Goal: Task Accomplishment & Management: Manage account settings

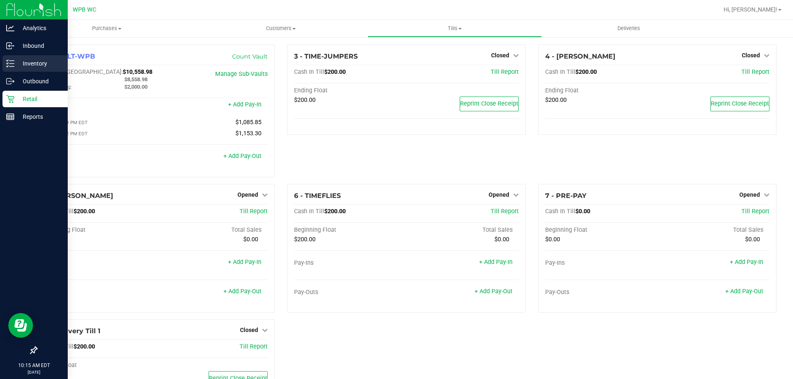
click at [39, 59] on p "Inventory" at bounding box center [39, 64] width 50 height 10
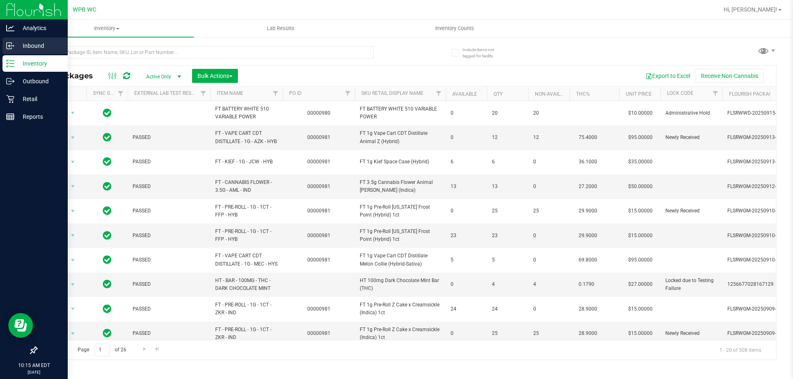
click at [6, 47] on div "Inbound" at bounding box center [34, 46] width 65 height 17
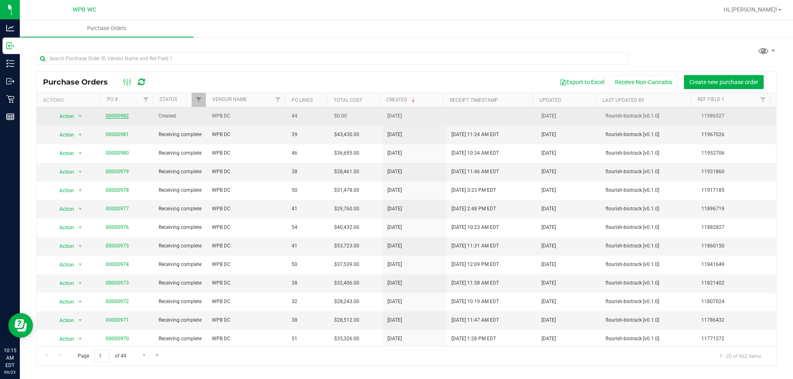
click at [119, 116] on link "00000982" at bounding box center [117, 116] width 23 height 6
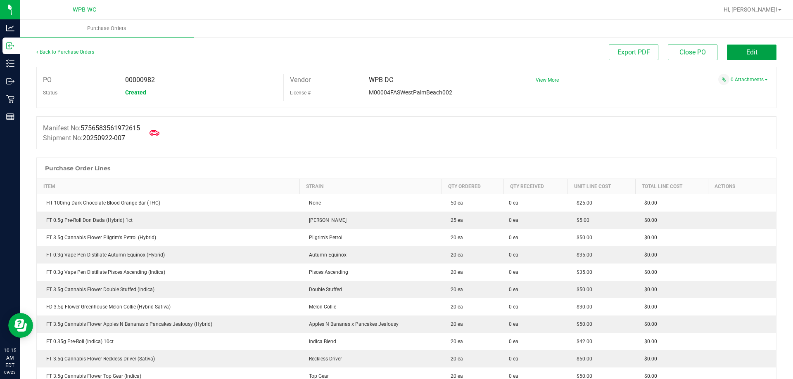
click at [746, 51] on span "Edit" at bounding box center [751, 52] width 11 height 8
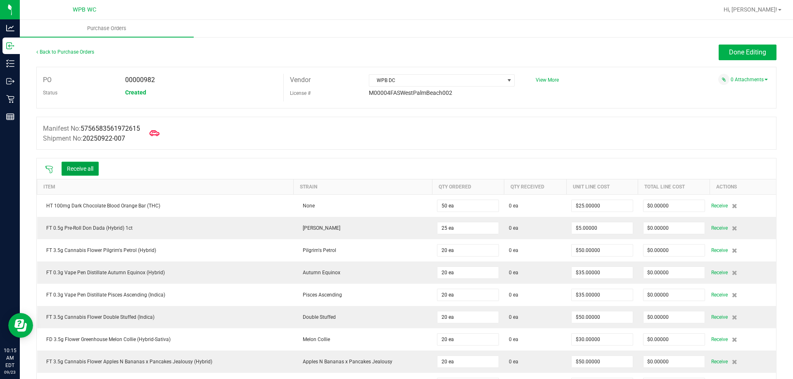
click at [86, 166] on button "Receive all" at bounding box center [80, 169] width 37 height 14
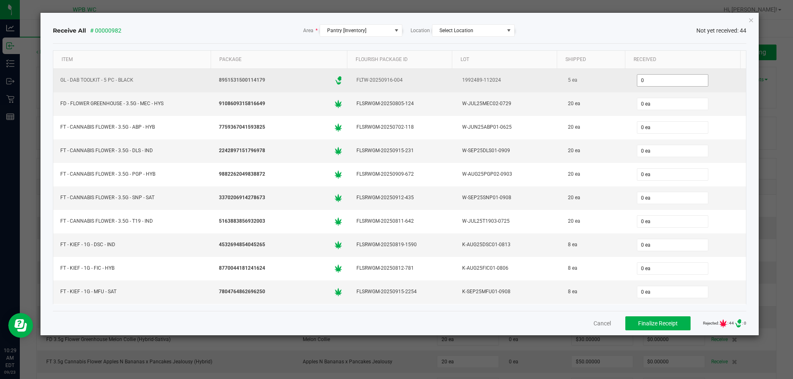
click at [666, 79] on input "0" at bounding box center [672, 81] width 71 height 12
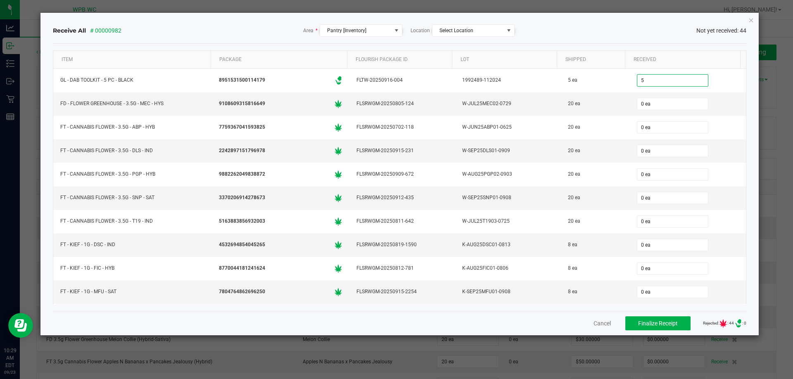
type input "5 ea"
click at [655, 29] on div "Receive All # 00000982 Area * Pantry [Inventory] Location Select Location Not y…" at bounding box center [400, 30] width 694 height 12
click at [666, 104] on input "0" at bounding box center [672, 104] width 71 height 12
type input "20 ea"
type input "20"
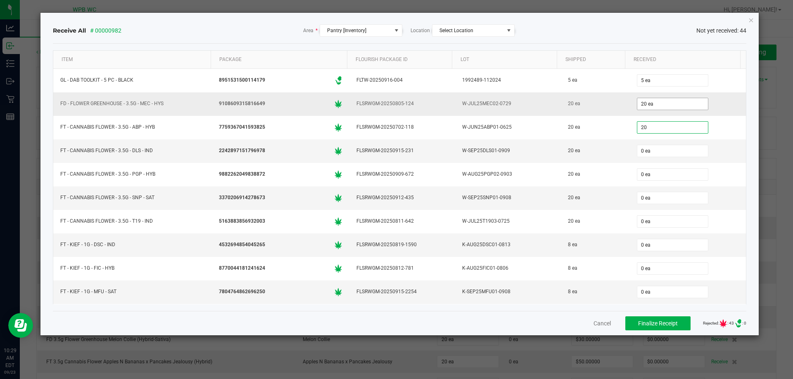
type input "0"
type input "20 ea"
type input "20"
type input "0"
type input "20 ea"
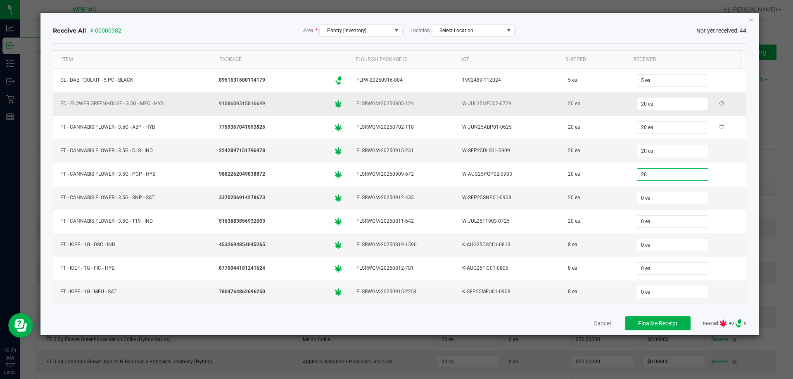
type input "20 ea"
type input "8 ea"
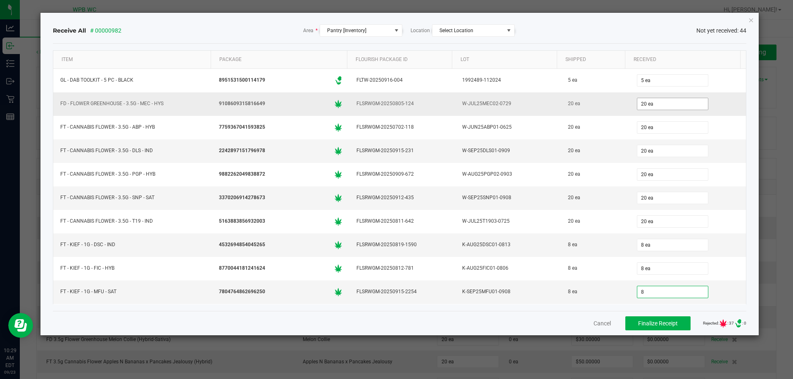
type input "8 ea"
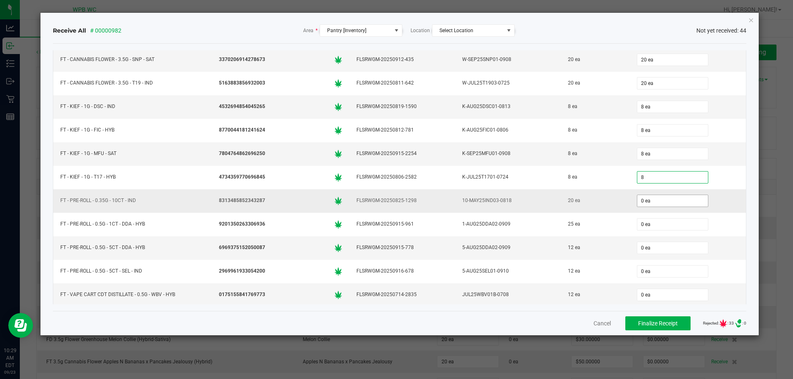
type input "8 ea"
click at [670, 199] on input "0" at bounding box center [672, 201] width 71 height 12
type input "20 ea"
click at [752, 226] on div "Receive All # 00000982 Area * Pantry [Inventory] Location Select Location Not y…" at bounding box center [399, 174] width 718 height 323
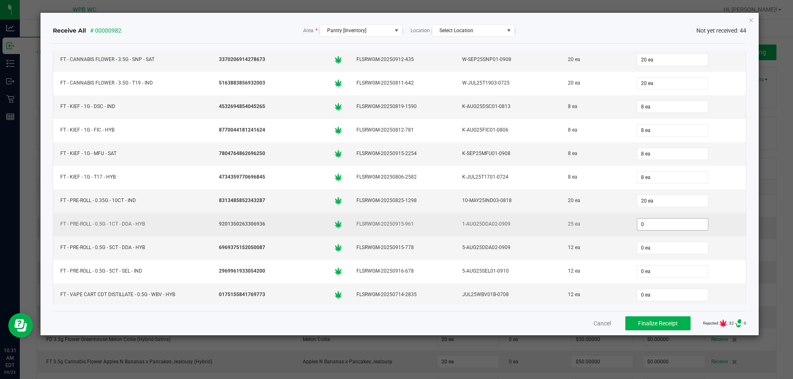
click at [682, 221] on input "0" at bounding box center [672, 225] width 71 height 12
type input "25"
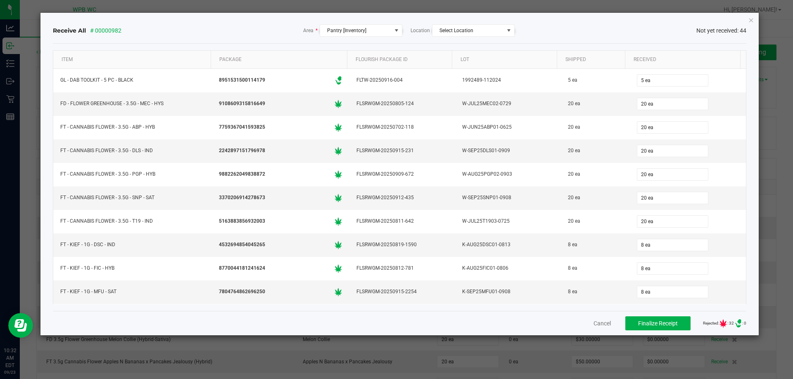
scroll to position [138, 0]
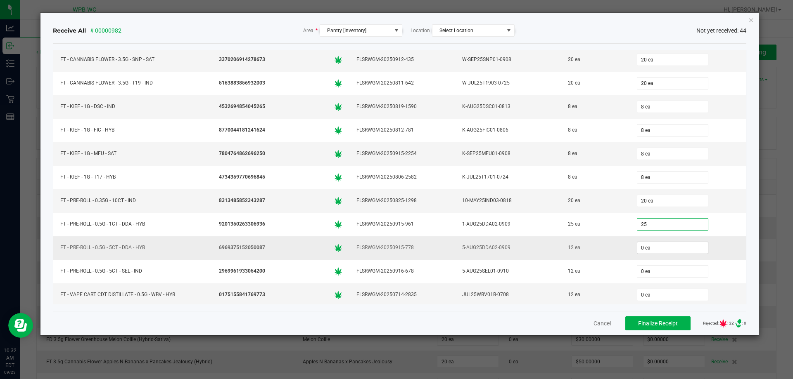
type input "25 ea"
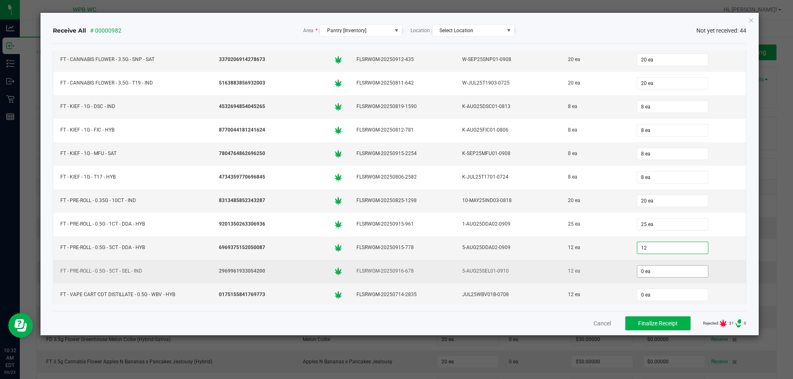
type input "12 ea"
click at [643, 267] on input "0" at bounding box center [672, 272] width 71 height 12
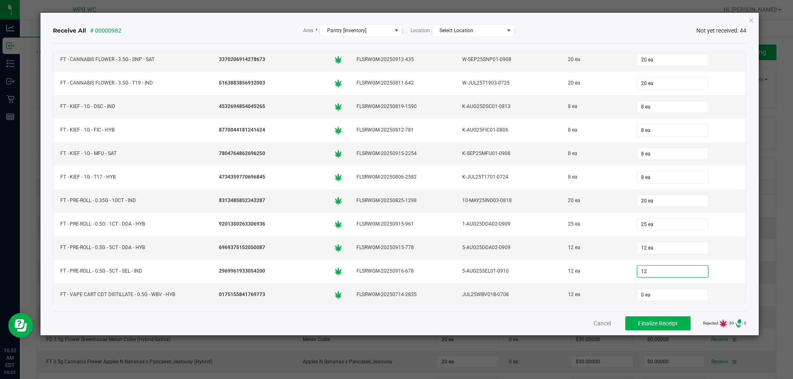
type input "12 ea"
click at [755, 256] on div "Receive All # 00000982 Area * Pantry [Inventory] Location Select Location Not y…" at bounding box center [399, 174] width 718 height 323
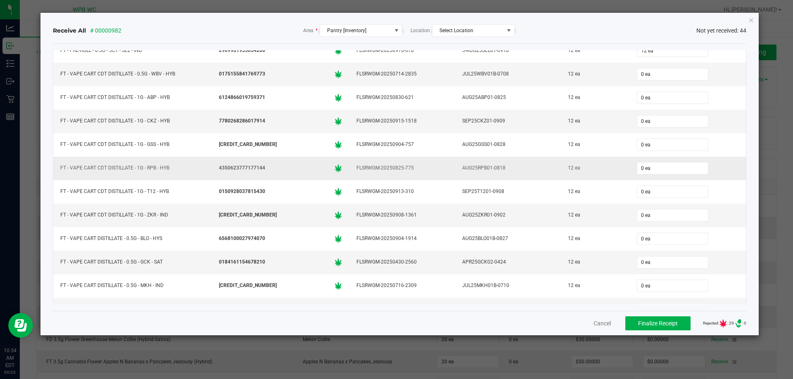
scroll to position [345, 0]
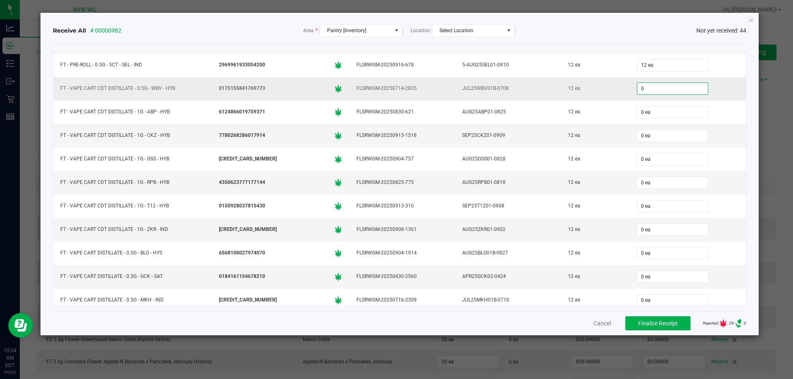
click at [680, 86] on input "0" at bounding box center [672, 89] width 71 height 12
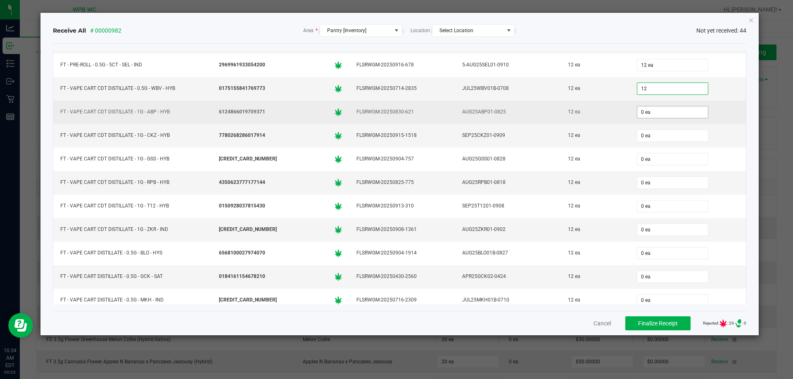
type input "12 ea"
click at [666, 117] on input "0" at bounding box center [672, 113] width 71 height 12
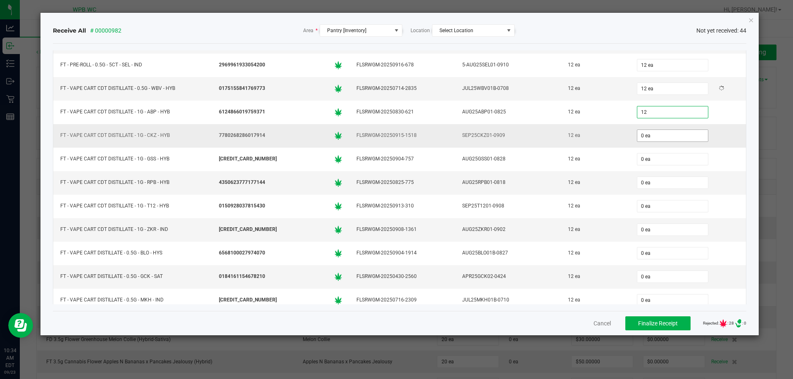
click at [664, 135] on input "0 ea" at bounding box center [672, 136] width 71 height 12
type input "12 ea"
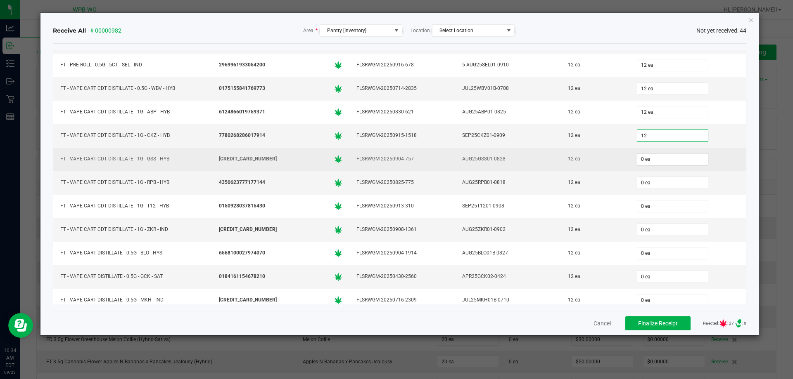
type input "12 ea"
click at [667, 153] on span "0 ea" at bounding box center [672, 159] width 71 height 12
click at [667, 160] on input "0" at bounding box center [672, 160] width 71 height 12
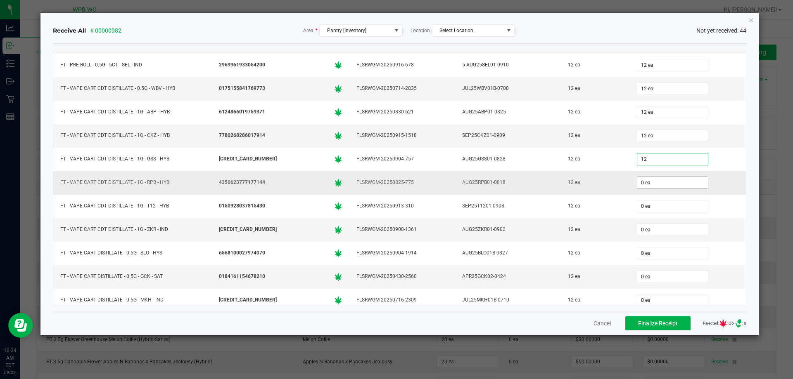
type input "12 ea"
click at [679, 180] on input "0" at bounding box center [672, 183] width 71 height 12
type input "12 ea"
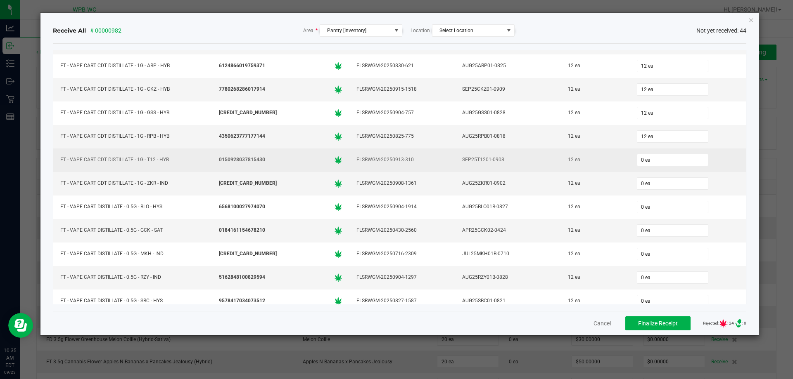
scroll to position [389, 0]
click at [659, 159] on input "0" at bounding box center [672, 162] width 71 height 12
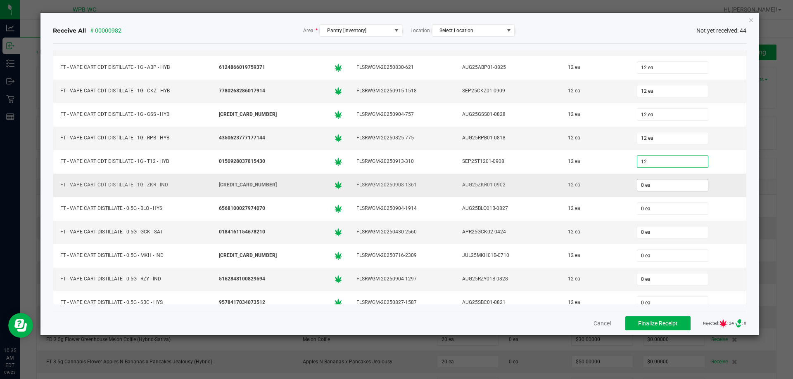
type input "12 ea"
click at [661, 187] on input "0" at bounding box center [672, 186] width 71 height 12
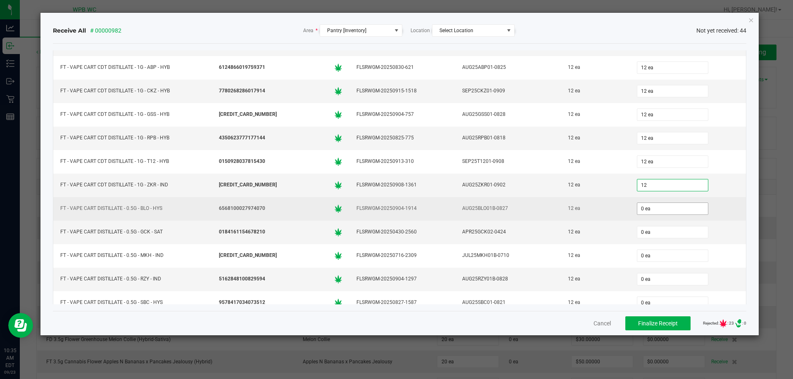
type input "12 ea"
click at [672, 211] on input "0" at bounding box center [672, 209] width 71 height 12
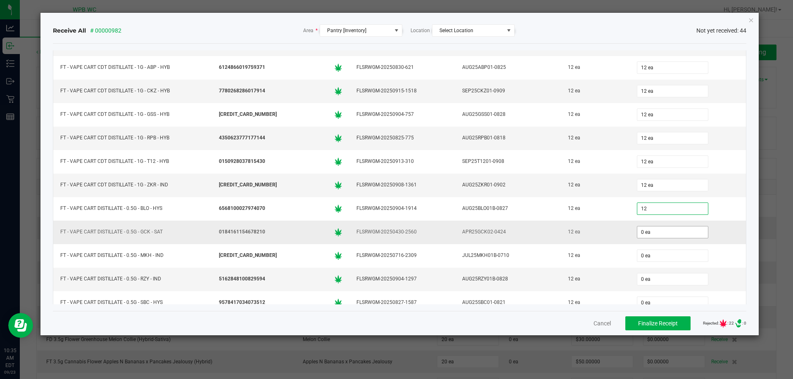
click at [663, 237] on input "0 ea" at bounding box center [672, 233] width 71 height 12
type input "12 ea"
click at [751, 201] on div "Receive All # 00000982 Area * Pantry [Inventory] Location Select Location Not y…" at bounding box center [399, 174] width 718 height 323
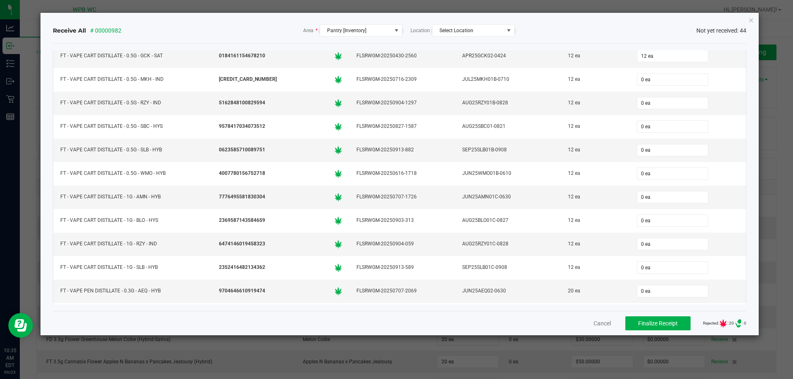
scroll to position [571, 0]
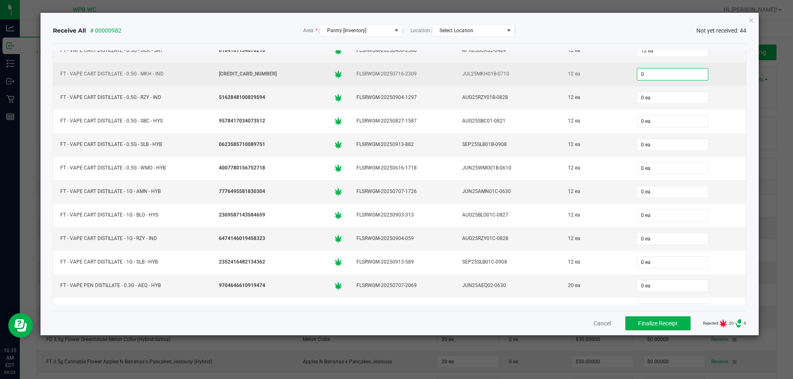
click at [671, 77] on input "0" at bounding box center [672, 75] width 71 height 12
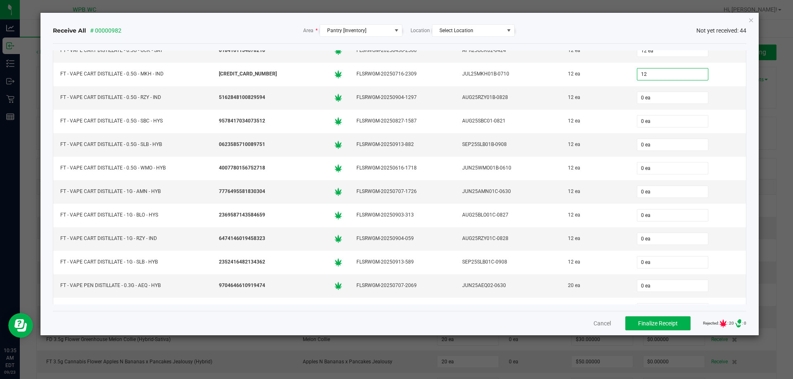
type input "12 ea"
click at [751, 157] on div "Receive All # 00000982 Area * Pantry [Inventory] Location Select Location Not y…" at bounding box center [399, 174] width 718 height 323
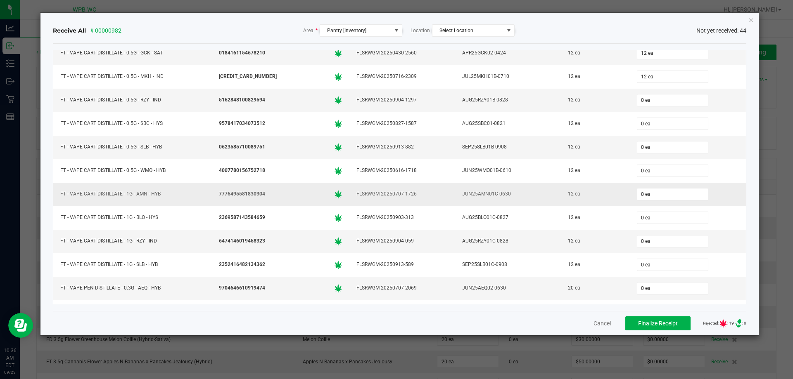
scroll to position [574, 0]
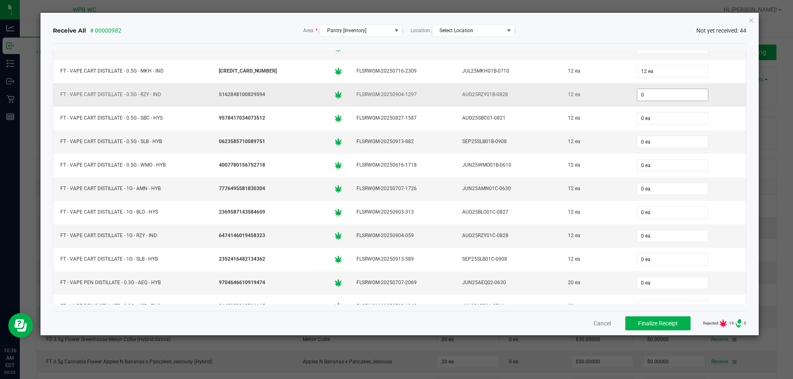
click at [684, 92] on input "0" at bounding box center [672, 95] width 71 height 12
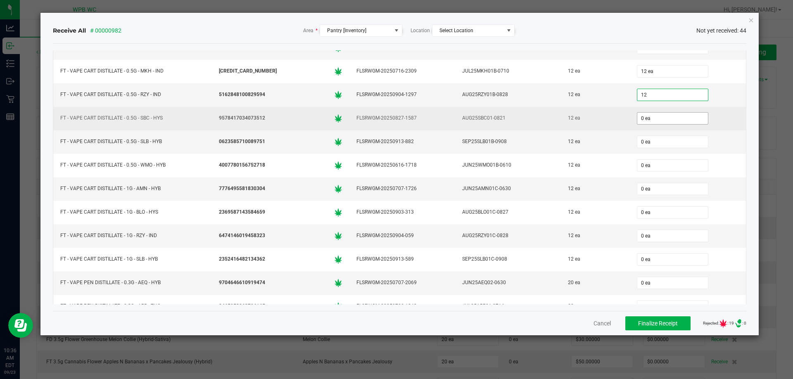
type input "12 ea"
click at [667, 115] on input "0" at bounding box center [672, 119] width 71 height 12
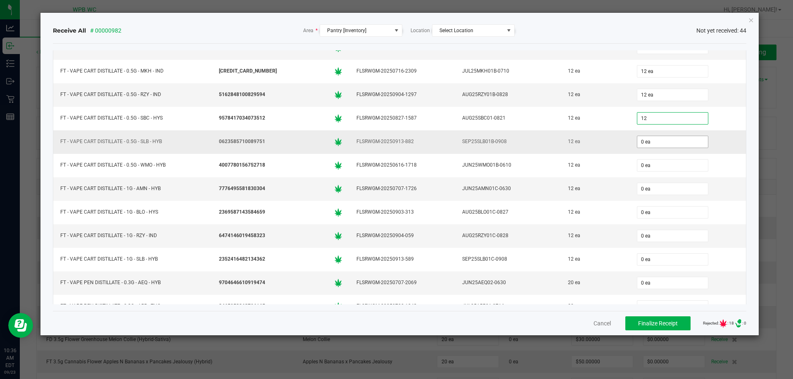
type input "12 ea"
click at [651, 147] on input "0" at bounding box center [672, 142] width 71 height 12
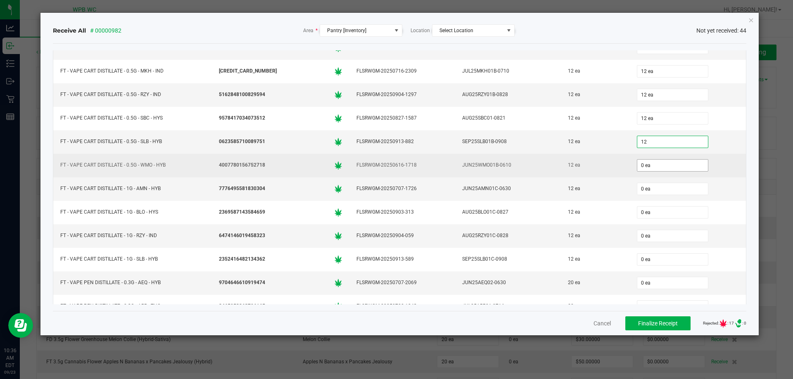
type input "12 ea"
click at [649, 161] on input "0" at bounding box center [672, 166] width 71 height 12
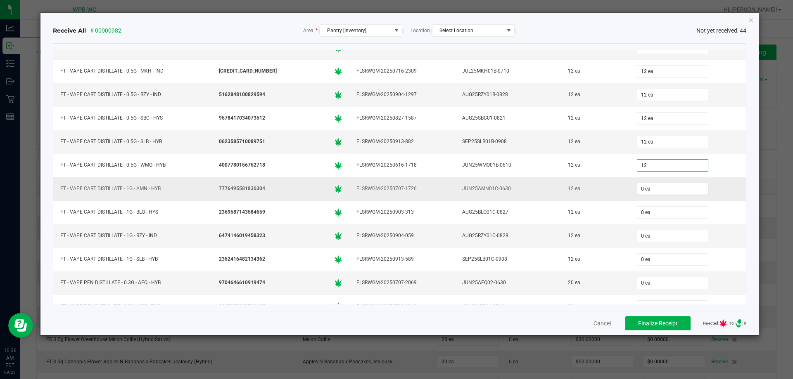
type input "12 ea"
click at [641, 186] on input "0" at bounding box center [672, 189] width 71 height 12
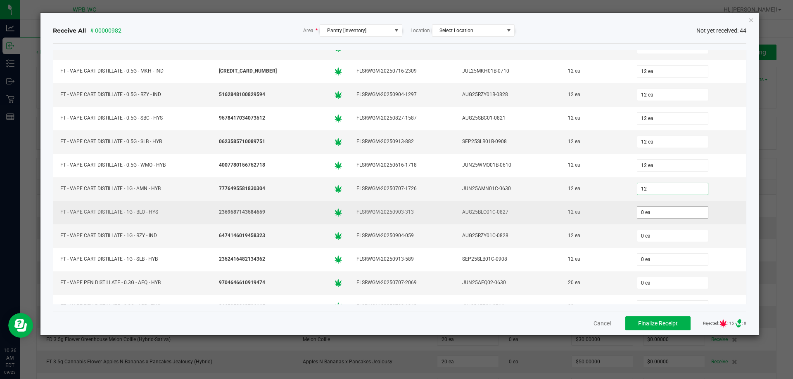
click at [641, 213] on input "0 ea" at bounding box center [672, 213] width 71 height 12
type input "12 ea"
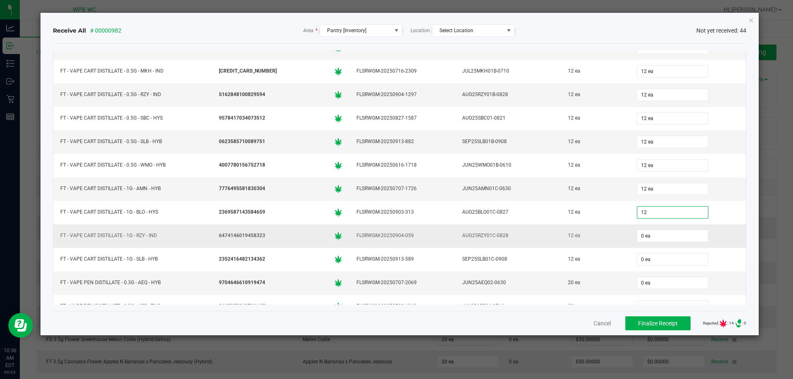
type input "12 ea"
click at [641, 243] on div "0 ea" at bounding box center [687, 236] width 107 height 17
click at [643, 239] on input "0" at bounding box center [672, 236] width 71 height 12
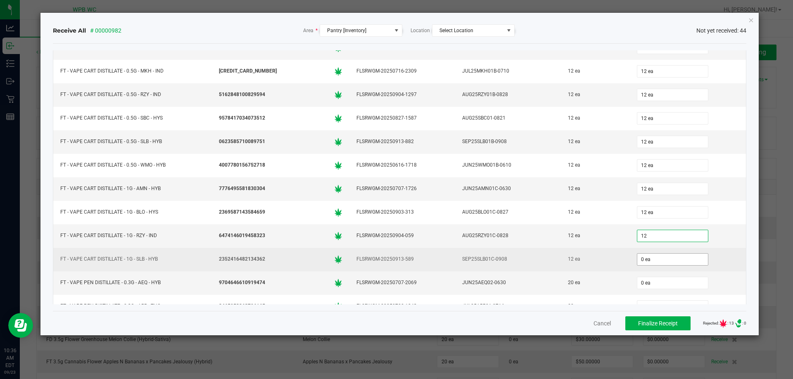
type input "12 ea"
click at [637, 260] on input "0" at bounding box center [672, 260] width 71 height 12
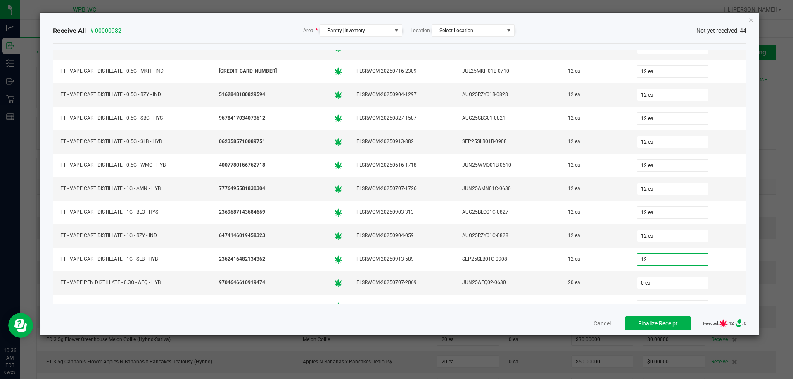
type input "12 ea"
click at [753, 218] on div "Receive All # 00000982 Area * Pantry [Inventory] Location Select Location Not y…" at bounding box center [399, 174] width 718 height 323
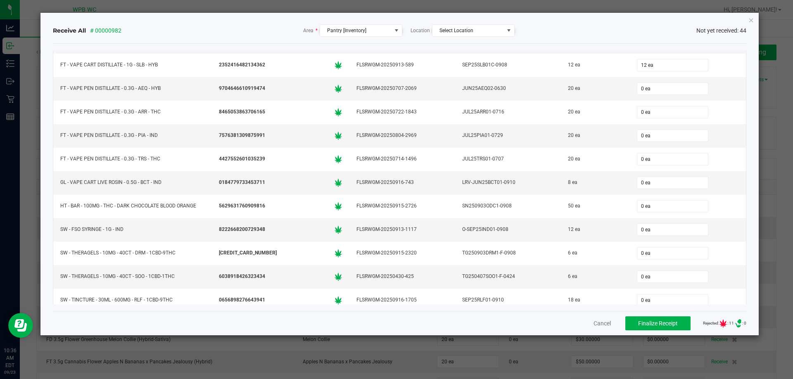
scroll to position [774, 0]
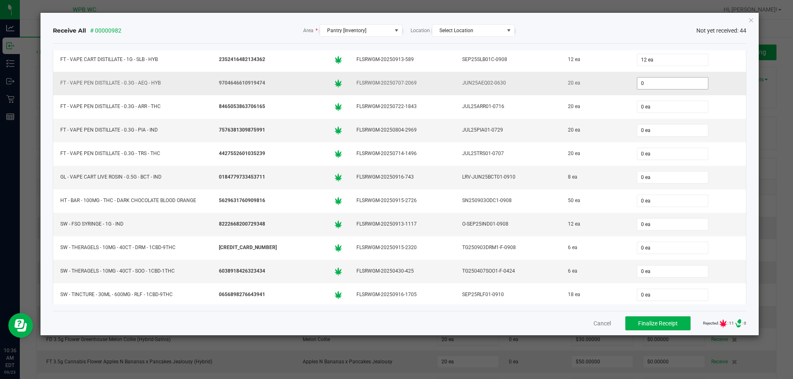
click at [639, 80] on input "0" at bounding box center [672, 84] width 71 height 12
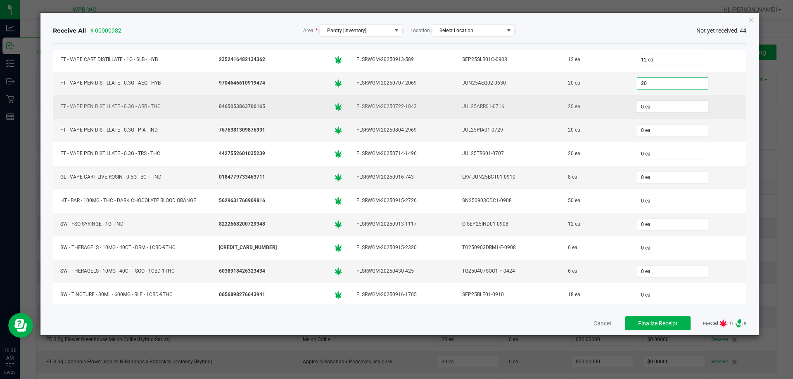
type input "20 ea"
click at [656, 108] on input "0" at bounding box center [672, 107] width 71 height 12
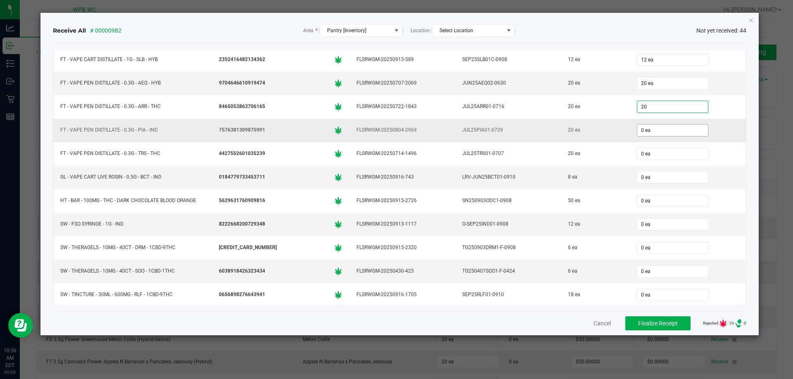
type input "20 ea"
click at [665, 130] on input "0" at bounding box center [672, 131] width 71 height 12
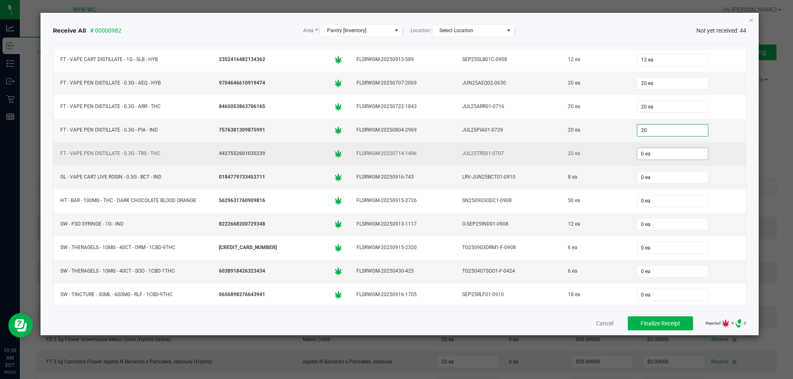
type input "20 ea"
click at [657, 155] on input "0" at bounding box center [672, 154] width 71 height 12
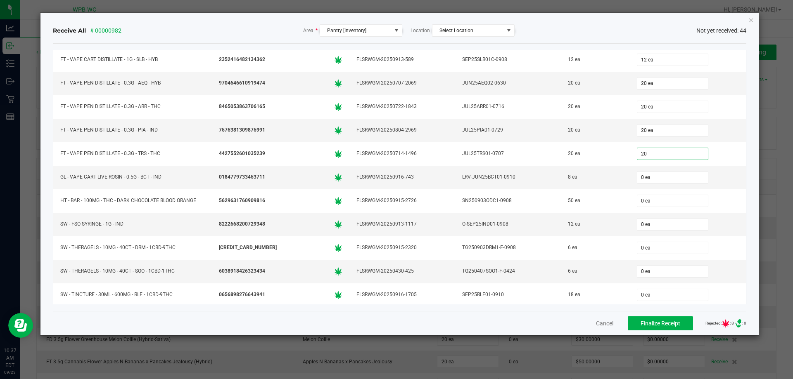
type input "20 ea"
click at [755, 178] on div "Receive All # 00000982 Area * Pantry [Inventory] Location Select Location Not y…" at bounding box center [399, 174] width 718 height 323
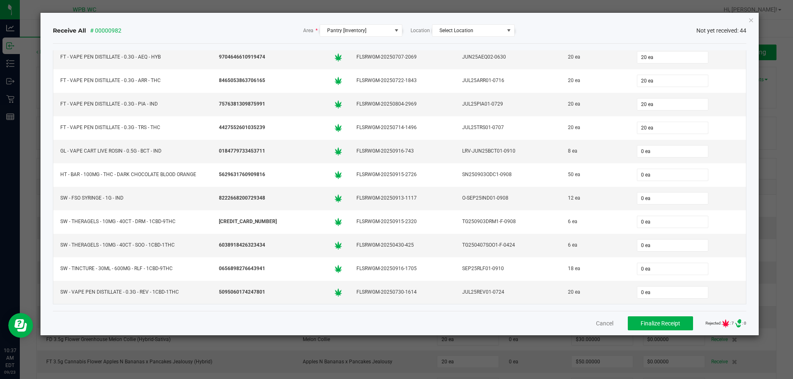
click at [753, 173] on div "Receive All # 00000982 Area * Pantry [Inventory] Location Select Location Not y…" at bounding box center [399, 174] width 718 height 323
click at [664, 154] on input "0" at bounding box center [672, 152] width 71 height 12
type input "8 ea"
click at [751, 189] on div "Receive All # 00000982 Area * Pantry [Inventory] Location Select Location Not y…" at bounding box center [399, 174] width 718 height 323
click at [750, 209] on div "Receive All # 00000982 Area * Pantry [Inventory] Location Select Location Not y…" at bounding box center [399, 174] width 718 height 323
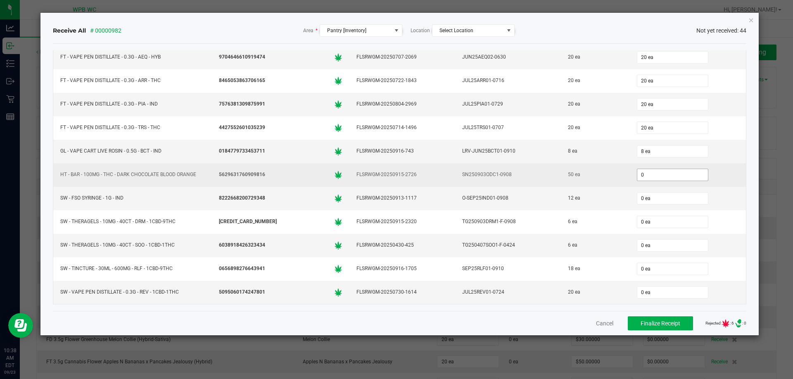
click at [646, 180] on input "0" at bounding box center [672, 175] width 71 height 12
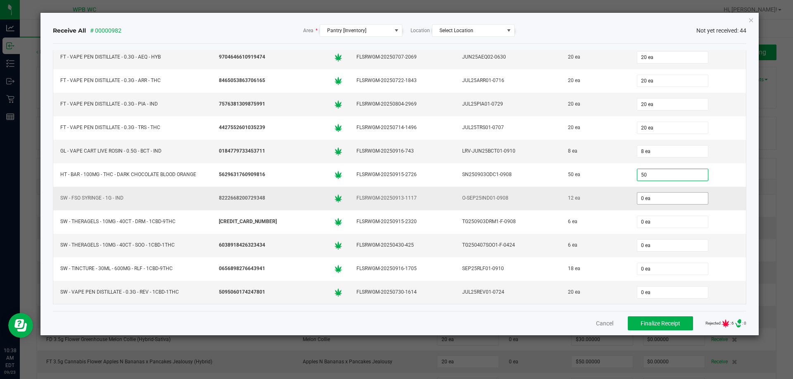
type input "50 ea"
click at [640, 200] on input "0" at bounding box center [672, 199] width 71 height 12
type input "12 ea"
click at [755, 247] on div "Receive All # 00000982 Area * Pantry [Inventory] Location Select Location Not y…" at bounding box center [399, 174] width 718 height 323
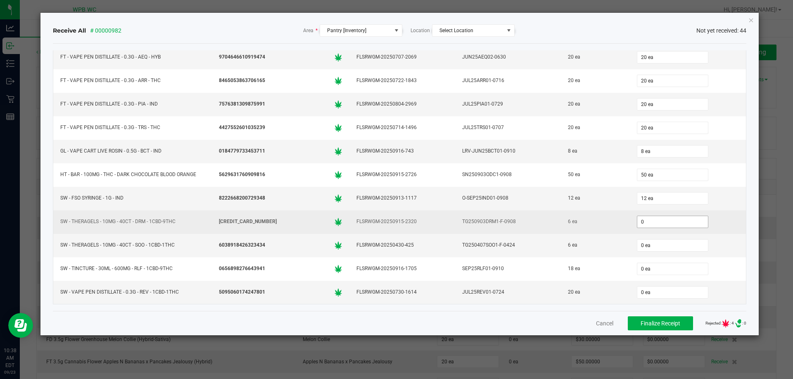
click at [672, 227] on input "0" at bounding box center [672, 222] width 71 height 12
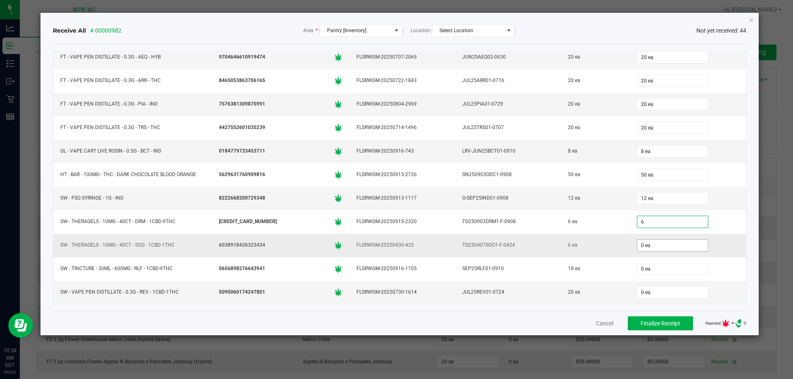
type input "6 ea"
click at [662, 244] on input "0" at bounding box center [672, 246] width 71 height 12
type input "6 ea"
click at [755, 268] on div "Receive All # 00000982 Area * Pantry [Inventory] Location Select Location Not y…" at bounding box center [399, 174] width 718 height 323
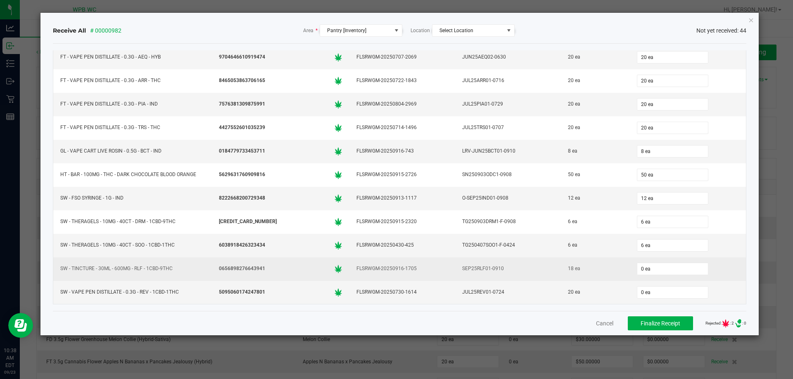
click at [682, 276] on div "0 ea" at bounding box center [687, 269] width 107 height 17
click at [680, 274] on input "0" at bounding box center [672, 269] width 71 height 12
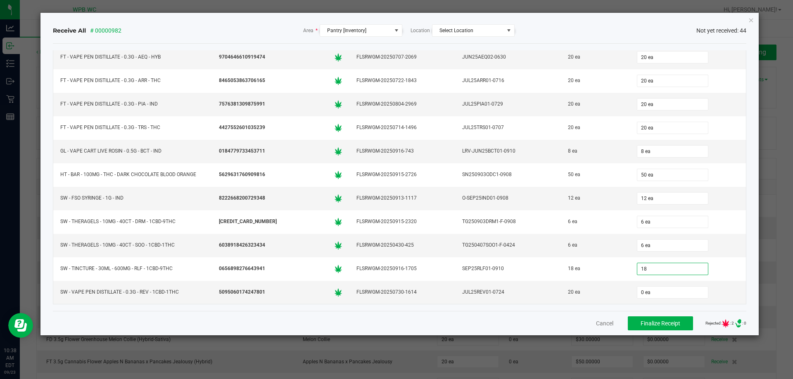
type input "18 ea"
click at [750, 245] on div "Receive All # 00000982 Area * Pantry [Inventory] Location Select Location Not y…" at bounding box center [399, 174] width 718 height 323
click at [667, 295] on input "0" at bounding box center [672, 293] width 71 height 12
type input "20 ea"
click at [748, 260] on div "Receive All # 00000982 Area * Pantry [Inventory] Location Select Location Not y…" at bounding box center [399, 174] width 718 height 323
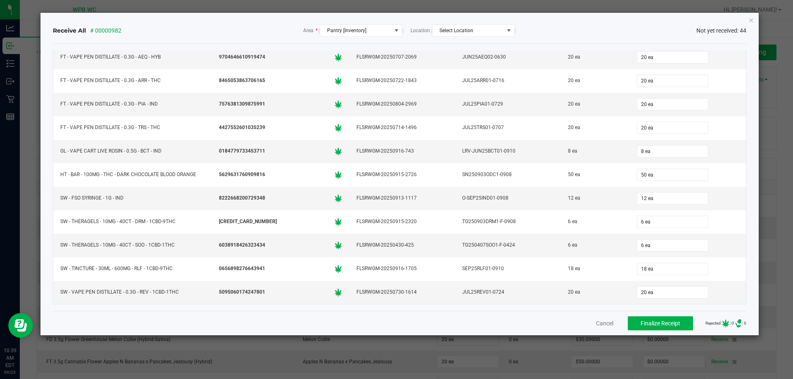
click at [755, 226] on div "Receive All # 00000982 Area * Pantry [Inventory] Location Select Location Not y…" at bounding box center [399, 174] width 718 height 323
click at [662, 324] on span "Finalize Receipt" at bounding box center [660, 323] width 40 height 7
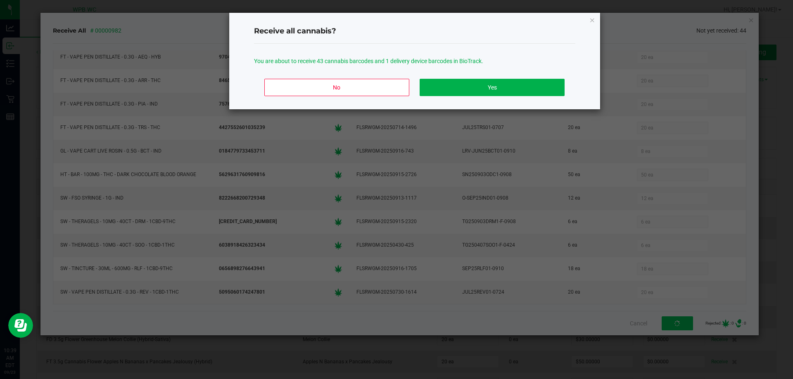
click at [494, 62] on p "You are about to receive 43 cannabis barcodes and 1 delivery device barcodes in…" at bounding box center [414, 61] width 321 height 9
click at [490, 55] on div "You are about to receive 43 cannabis barcodes and 1 delivery device barcodes in…" at bounding box center [414, 58] width 321 height 28
click at [497, 90] on button "Yes" at bounding box center [491, 87] width 144 height 17
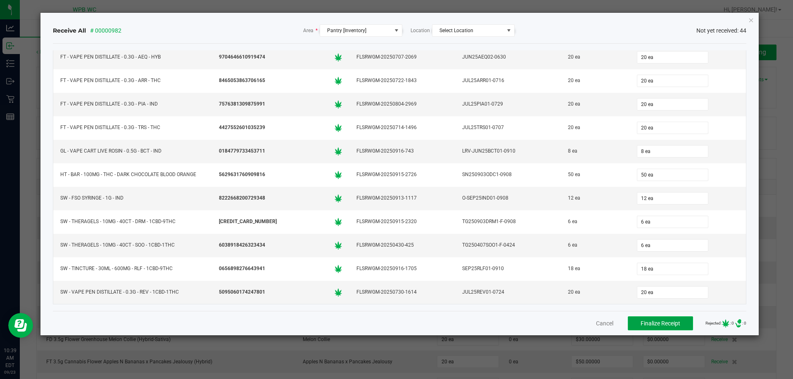
click at [648, 322] on span "Finalize Receipt" at bounding box center [660, 323] width 40 height 7
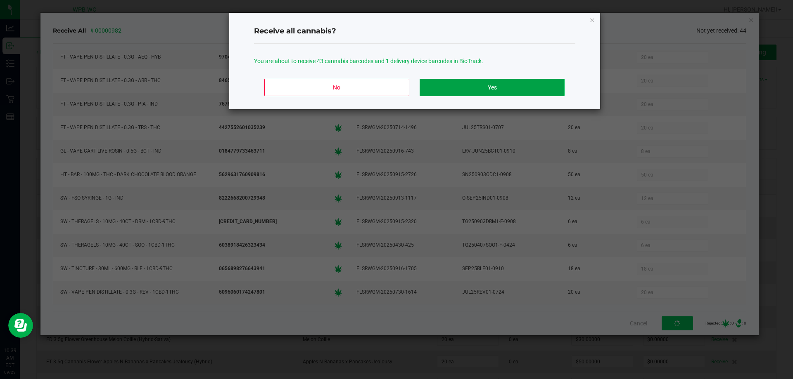
click at [468, 85] on button "Yes" at bounding box center [491, 87] width 144 height 17
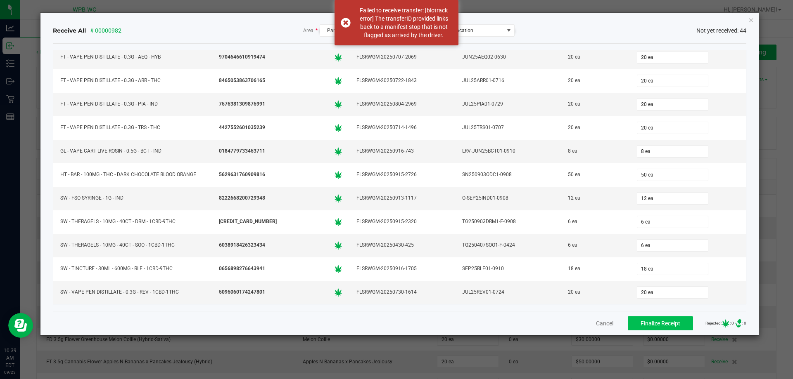
click at [673, 29] on div "Receive All # 00000982 Area * Pantry [Inventory] Location Select Location Not y…" at bounding box center [400, 30] width 694 height 12
click at [753, 19] on icon "Close" at bounding box center [751, 20] width 6 height 10
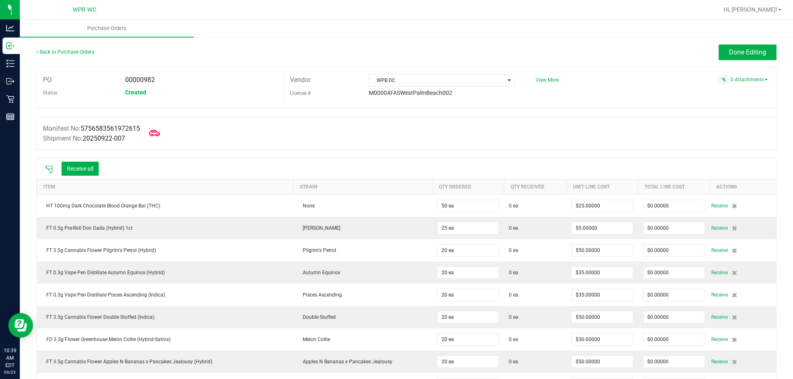
click at [159, 135] on icon at bounding box center [154, 133] width 11 height 6
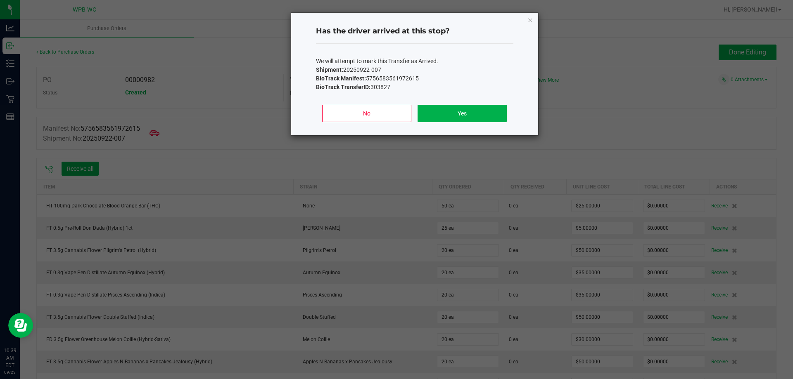
click at [469, 63] on p "We will attempt to mark this Transfer as Arrived." at bounding box center [414, 61] width 197 height 9
click at [467, 109] on button "Yes" at bounding box center [461, 113] width 89 height 17
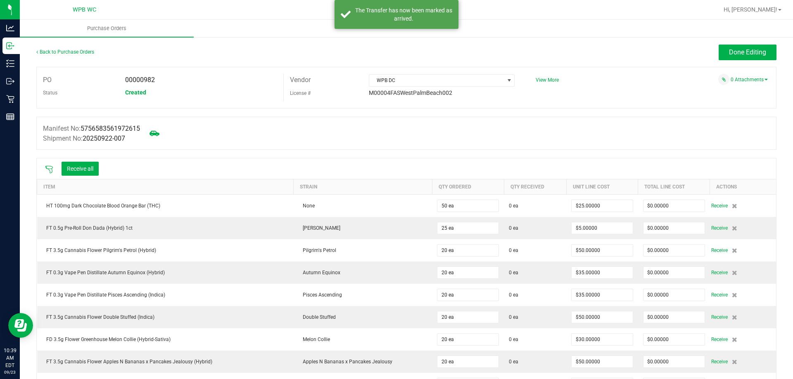
click at [237, 125] on div "Manifest No: 5756583561972615 Shipment No: 20250922-007" at bounding box center [406, 133] width 740 height 33
click at [92, 163] on button "Receive all" at bounding box center [80, 169] width 37 height 14
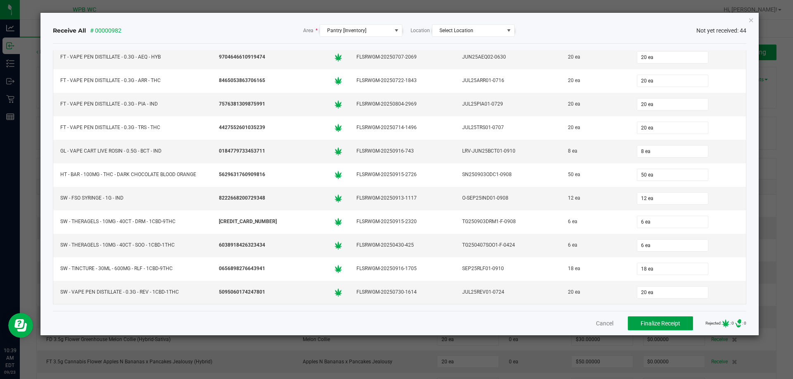
click at [649, 319] on button "Finalize Receipt" at bounding box center [659, 324] width 65 height 14
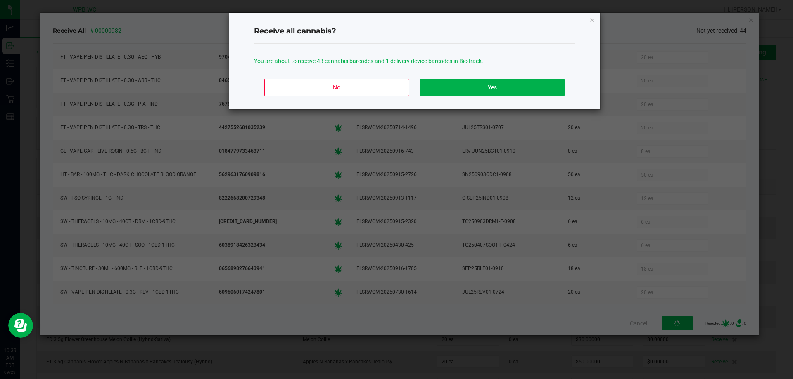
click at [477, 38] on div "Receive all cannabis?" at bounding box center [414, 31] width 321 height 24
click at [481, 84] on button "Yes" at bounding box center [491, 87] width 144 height 17
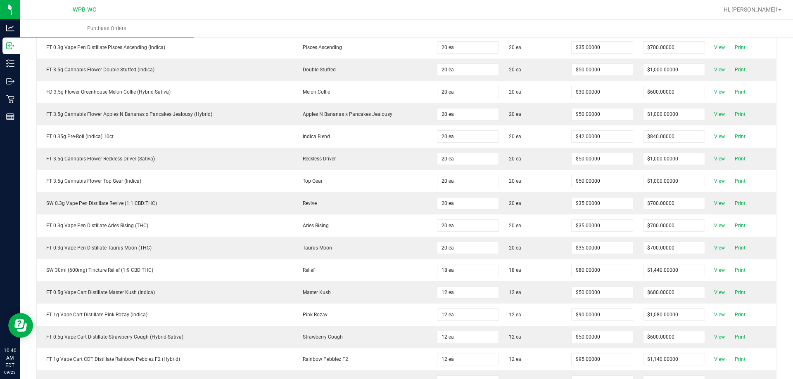
scroll to position [0, 0]
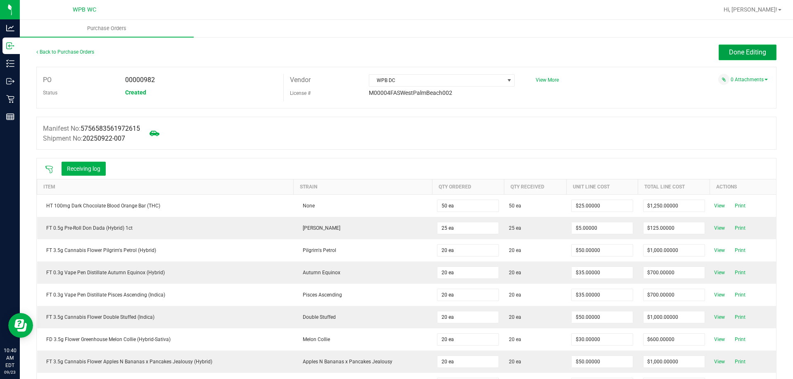
click at [740, 58] on button "Done Editing" at bounding box center [747, 53] width 58 height 16
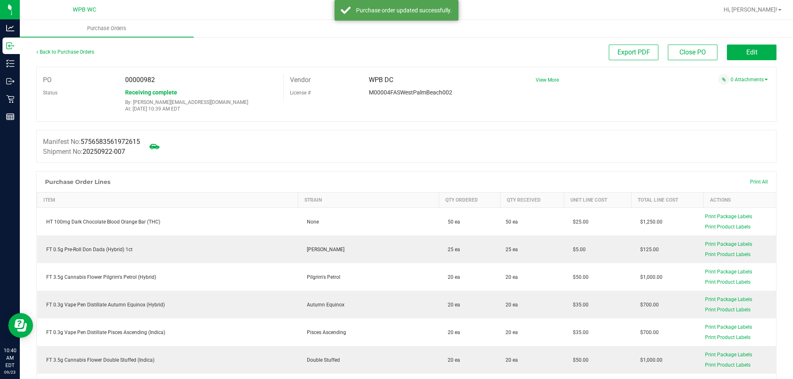
click at [438, 159] on div "Manifest No: 5756583561972615 Shipment No: 20250922-007" at bounding box center [406, 146] width 740 height 33
click at [273, 146] on div "Manifest No: 5756583561972615 Shipment No: 20250922-007" at bounding box center [406, 146] width 740 height 33
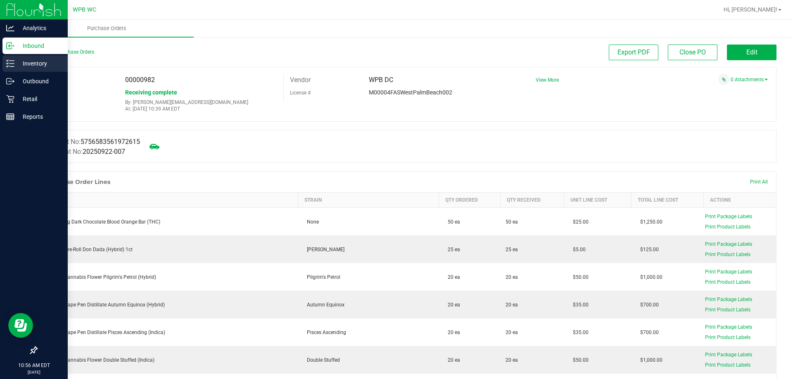
click at [9, 66] on line at bounding box center [11, 66] width 5 height 0
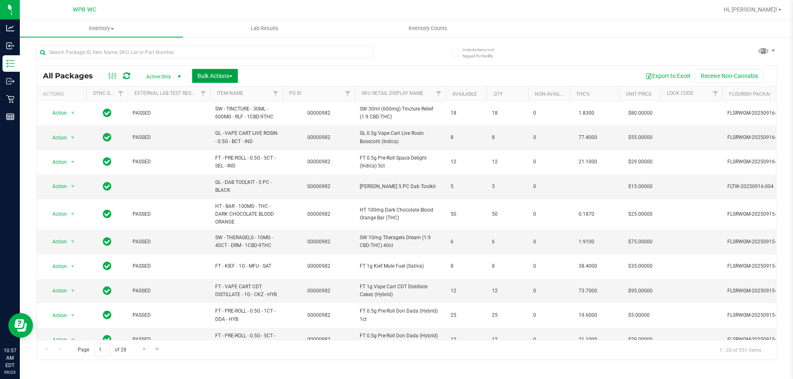
click at [225, 75] on span "Bulk Actions" at bounding box center [214, 76] width 35 height 7
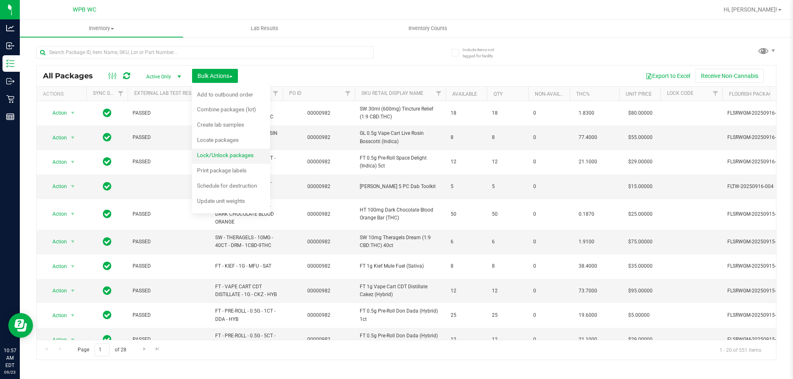
click at [227, 158] on span "Lock/Unlock packages" at bounding box center [225, 155] width 57 height 7
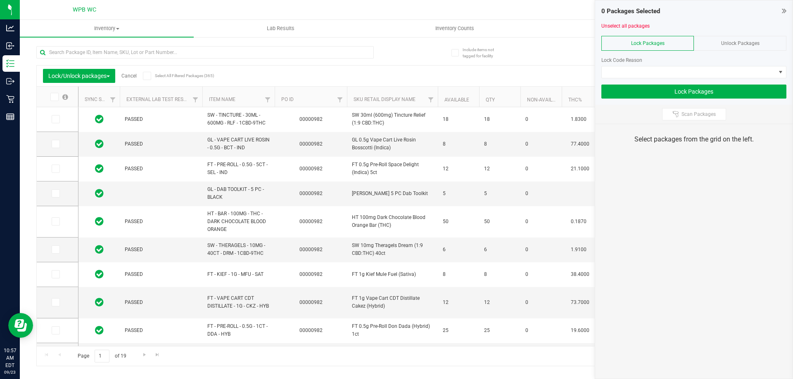
type input "2026-03-16"
click at [311, 100] on th "PO ID" at bounding box center [311, 97] width 72 height 21
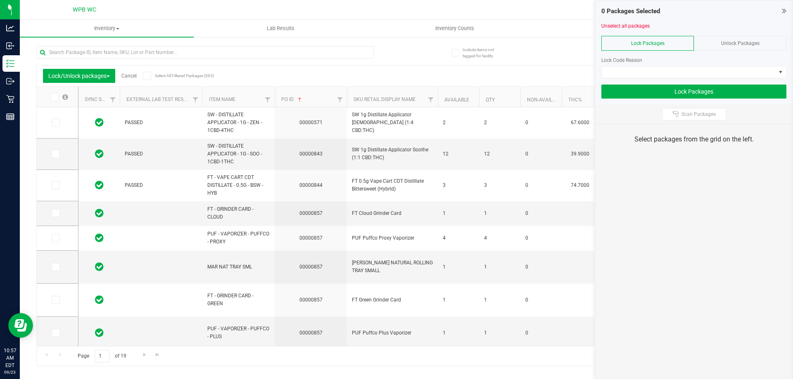
click at [311, 100] on th "PO ID" at bounding box center [311, 97] width 72 height 21
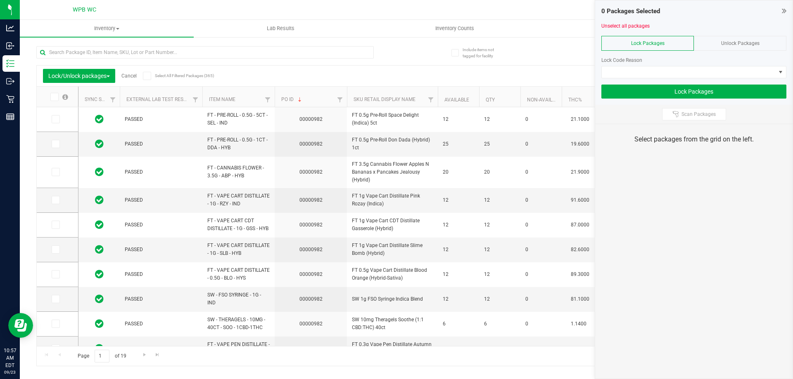
click at [55, 97] on icon at bounding box center [53, 97] width 5 height 0
click at [0, 0] on input "checkbox" at bounding box center [0, 0] width 0 height 0
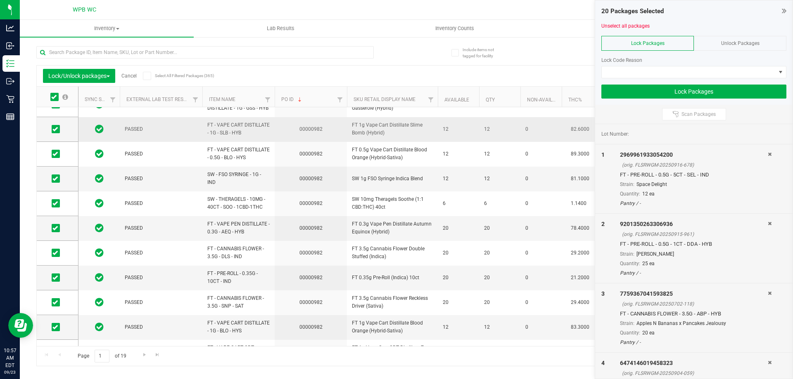
scroll to position [269, 0]
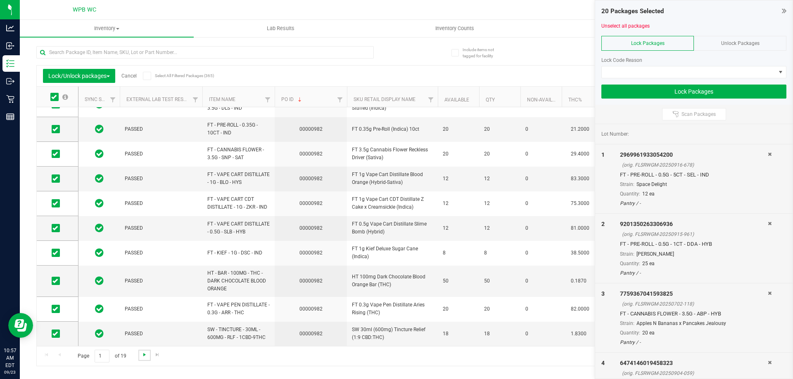
click at [144, 357] on span "Go to the next page" at bounding box center [144, 355] width 7 height 7
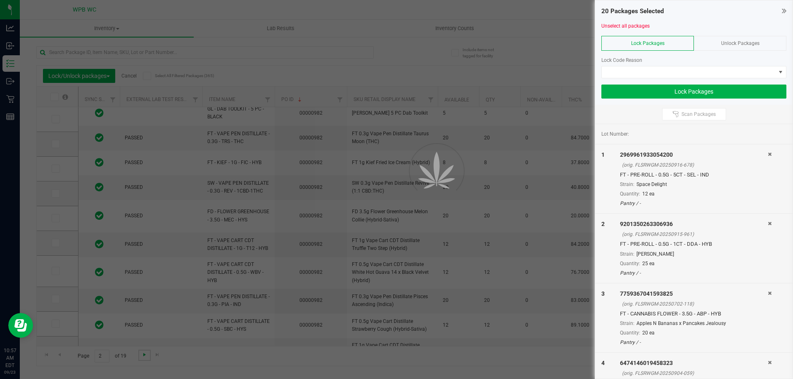
scroll to position [0, 0]
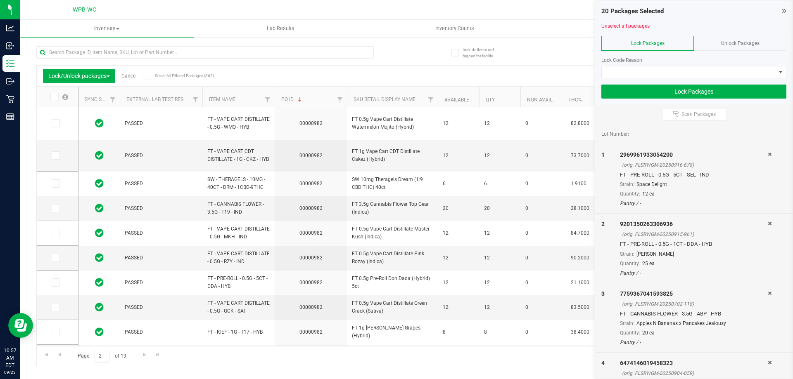
click at [57, 96] on span at bounding box center [54, 97] width 8 height 8
click at [0, 0] on input "checkbox" at bounding box center [0, 0] width 0 height 0
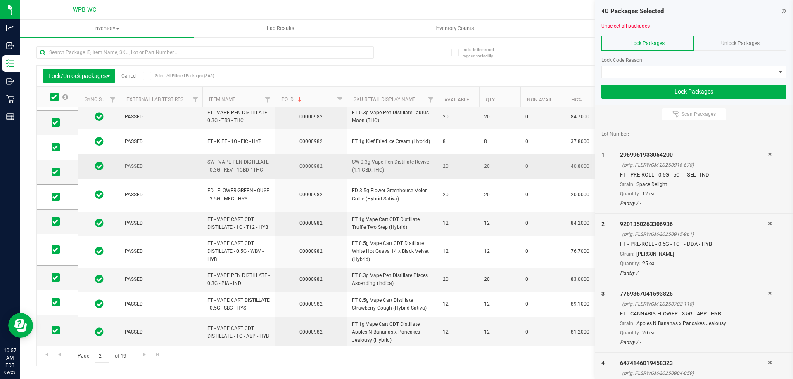
scroll to position [297, 0]
click at [142, 354] on span "Go to the next page" at bounding box center [144, 355] width 7 height 7
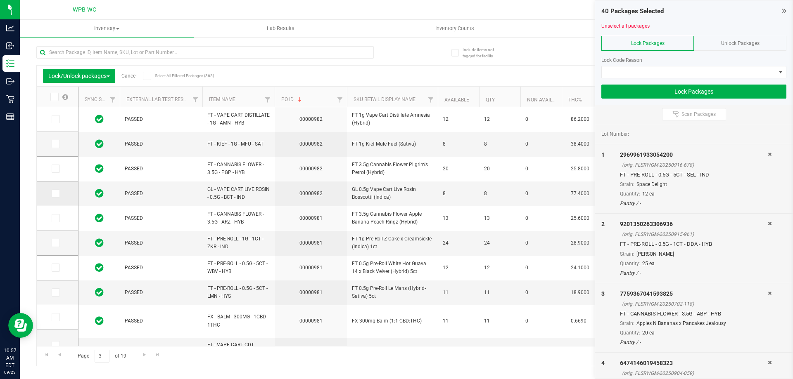
click at [56, 194] on icon at bounding box center [54, 194] width 5 height 0
click at [0, 0] on input "checkbox" at bounding box center [0, 0] width 0 height 0
click at [58, 171] on span at bounding box center [56, 169] width 8 height 8
click at [0, 0] on input "checkbox" at bounding box center [0, 0] width 0 height 0
click at [58, 137] on td at bounding box center [57, 144] width 41 height 25
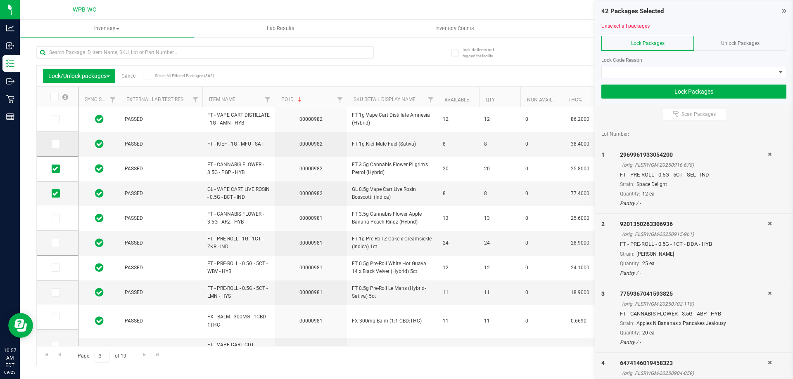
click at [57, 144] on icon at bounding box center [54, 144] width 5 height 0
click at [0, 0] on input "checkbox" at bounding box center [0, 0] width 0 height 0
click at [57, 123] on span at bounding box center [56, 119] width 8 height 8
click at [0, 0] on input "checkbox" at bounding box center [0, 0] width 0 height 0
click at [647, 68] on span at bounding box center [688, 72] width 174 height 12
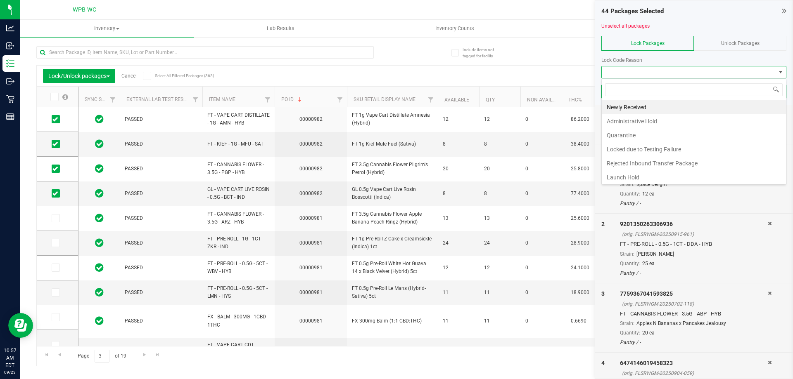
scroll to position [12, 185]
click at [639, 124] on li "Administrative Hold" at bounding box center [693, 121] width 184 height 14
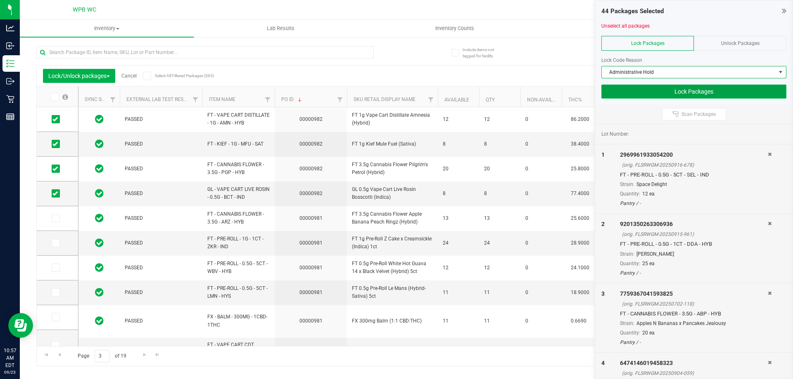
click at [691, 95] on button "Lock Packages" at bounding box center [693, 92] width 185 height 14
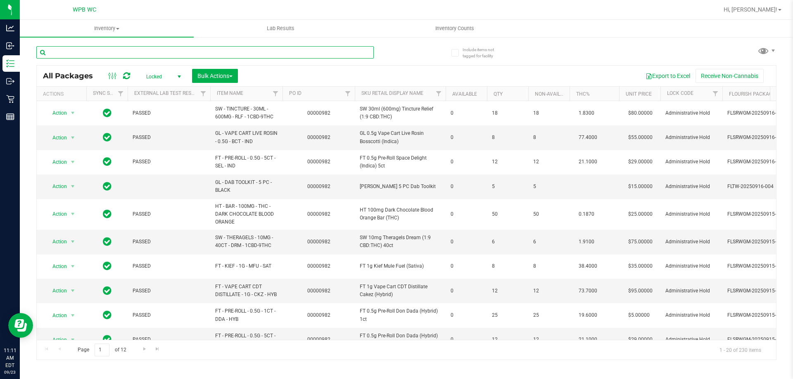
click at [280, 57] on input "text" at bounding box center [204, 52] width 337 height 12
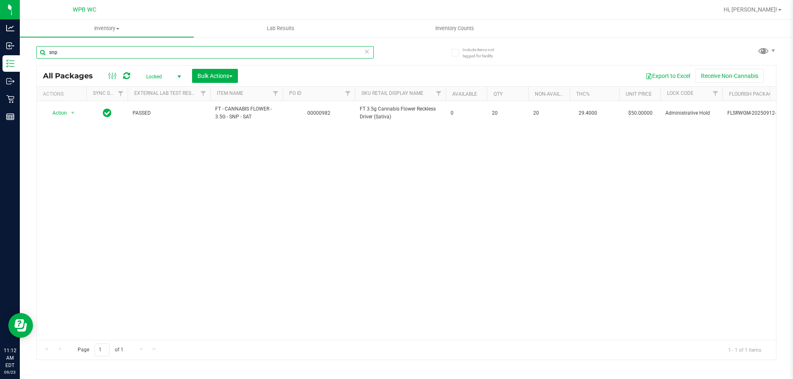
click at [114, 52] on input "snp" at bounding box center [204, 52] width 337 height 12
click at [114, 52] on input "pilg" at bounding box center [204, 52] width 337 height 12
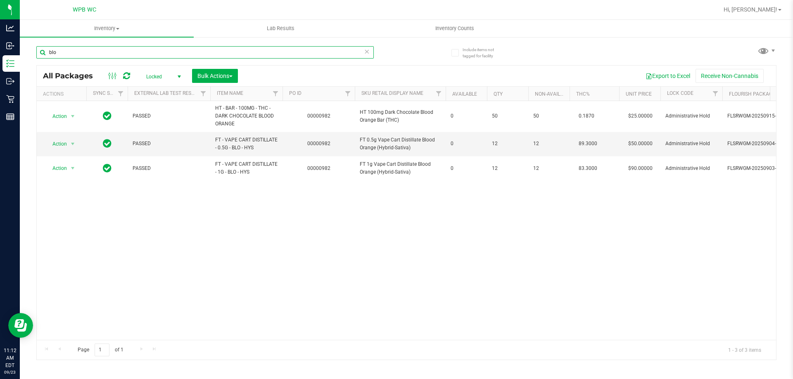
type input "blo"
click at [342, 265] on div "Action Action Edit attributes Global inventory Locate package Package audit log…" at bounding box center [406, 220] width 739 height 239
